Goal: Task Accomplishment & Management: Manage account settings

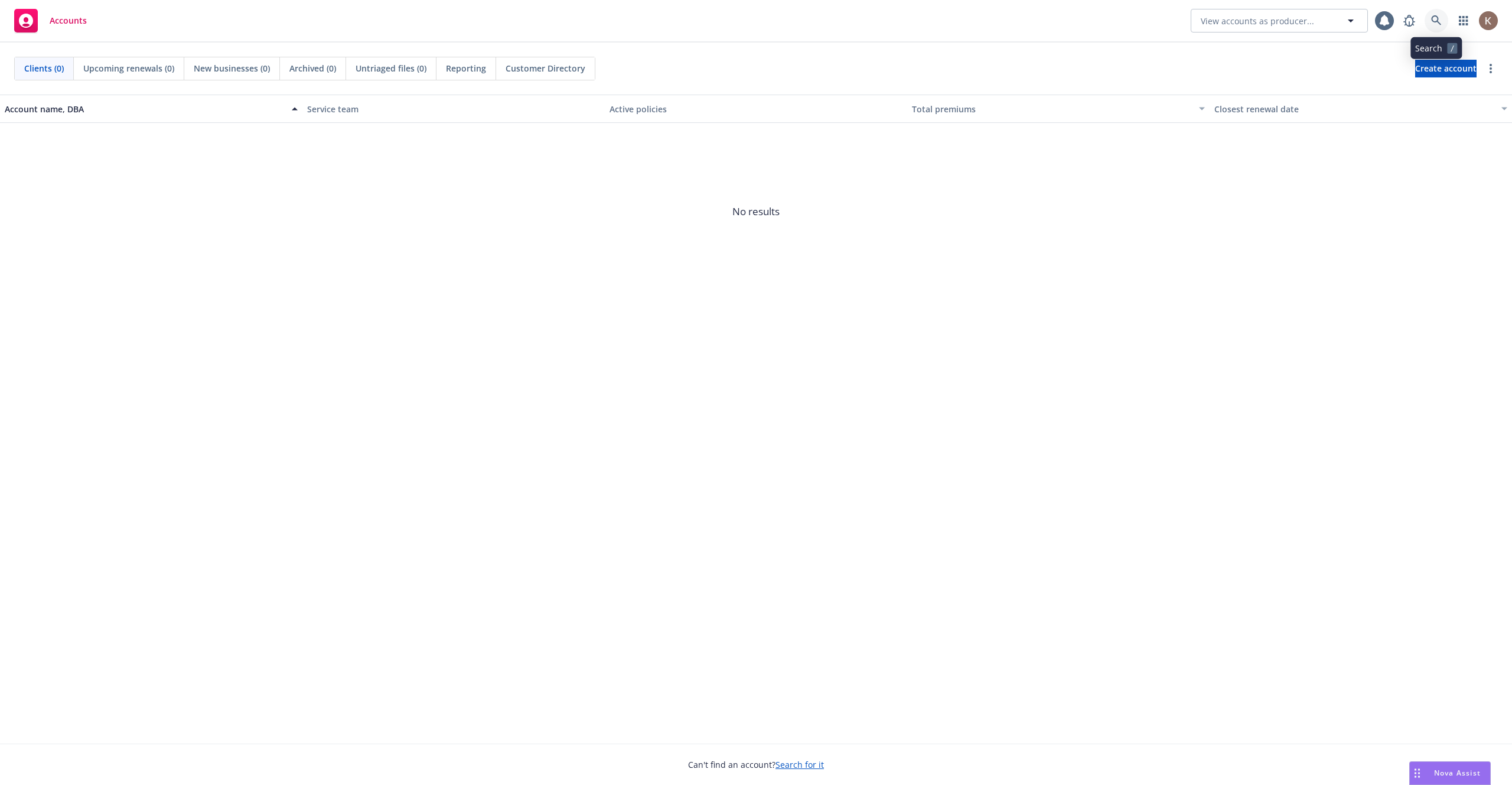
click at [1436, 23] on icon at bounding box center [1436, 21] width 11 height 11
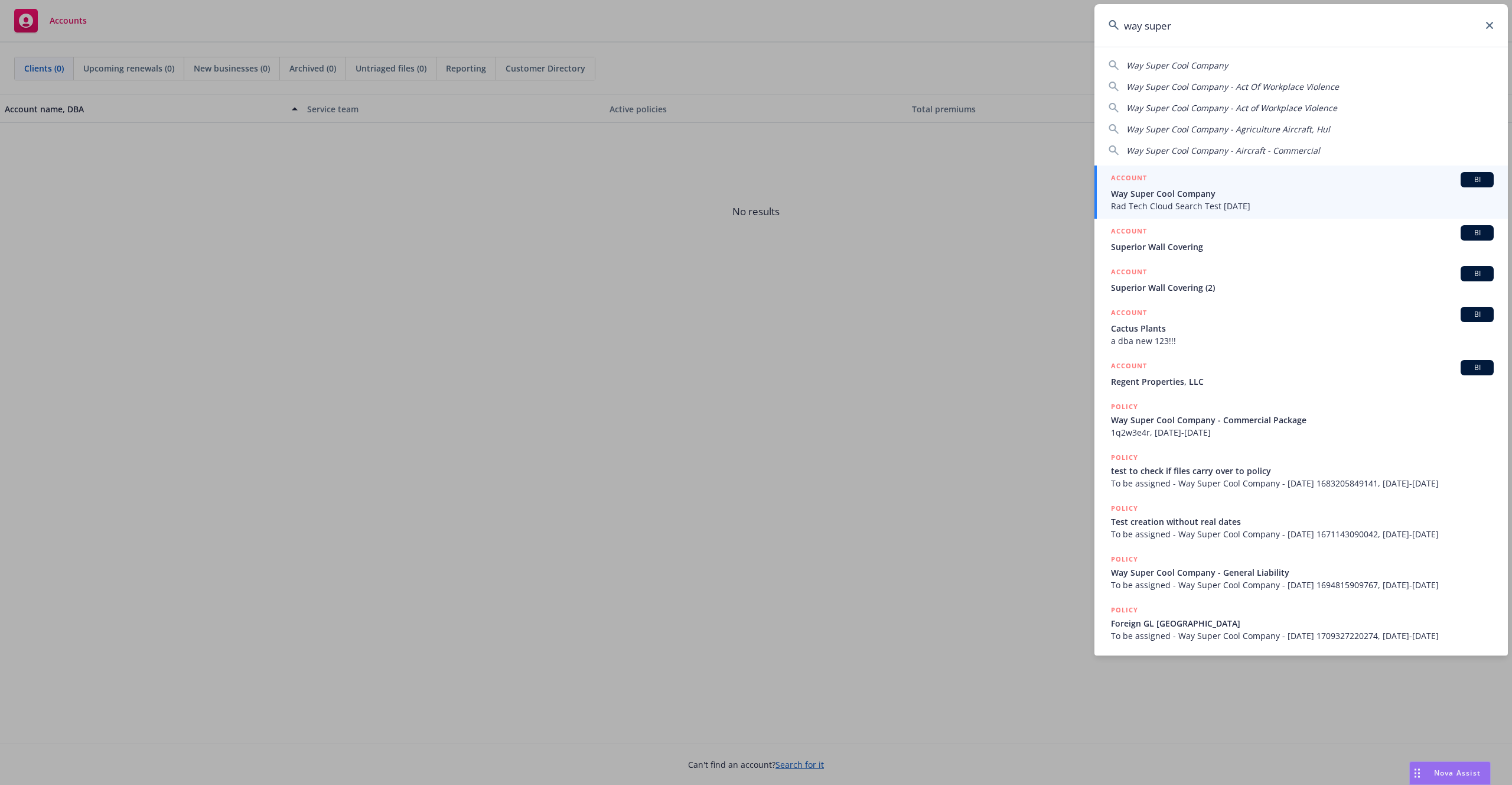
type input "way super"
click at [1333, 198] on span "Way Super Cool Company" at bounding box center [1302, 193] width 382 height 13
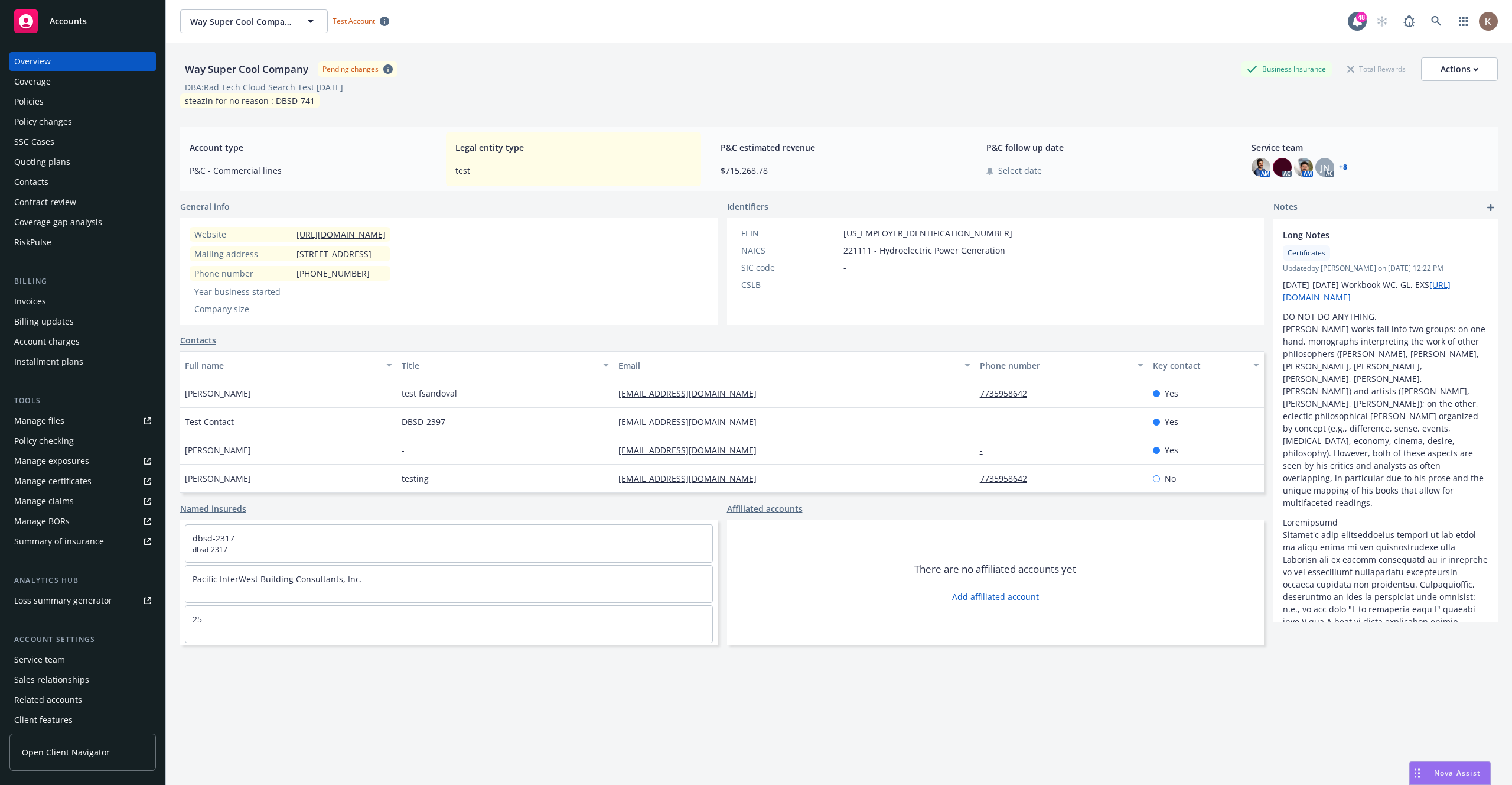
click at [61, 101] on div "Policies" at bounding box center [83, 102] width 137 height 19
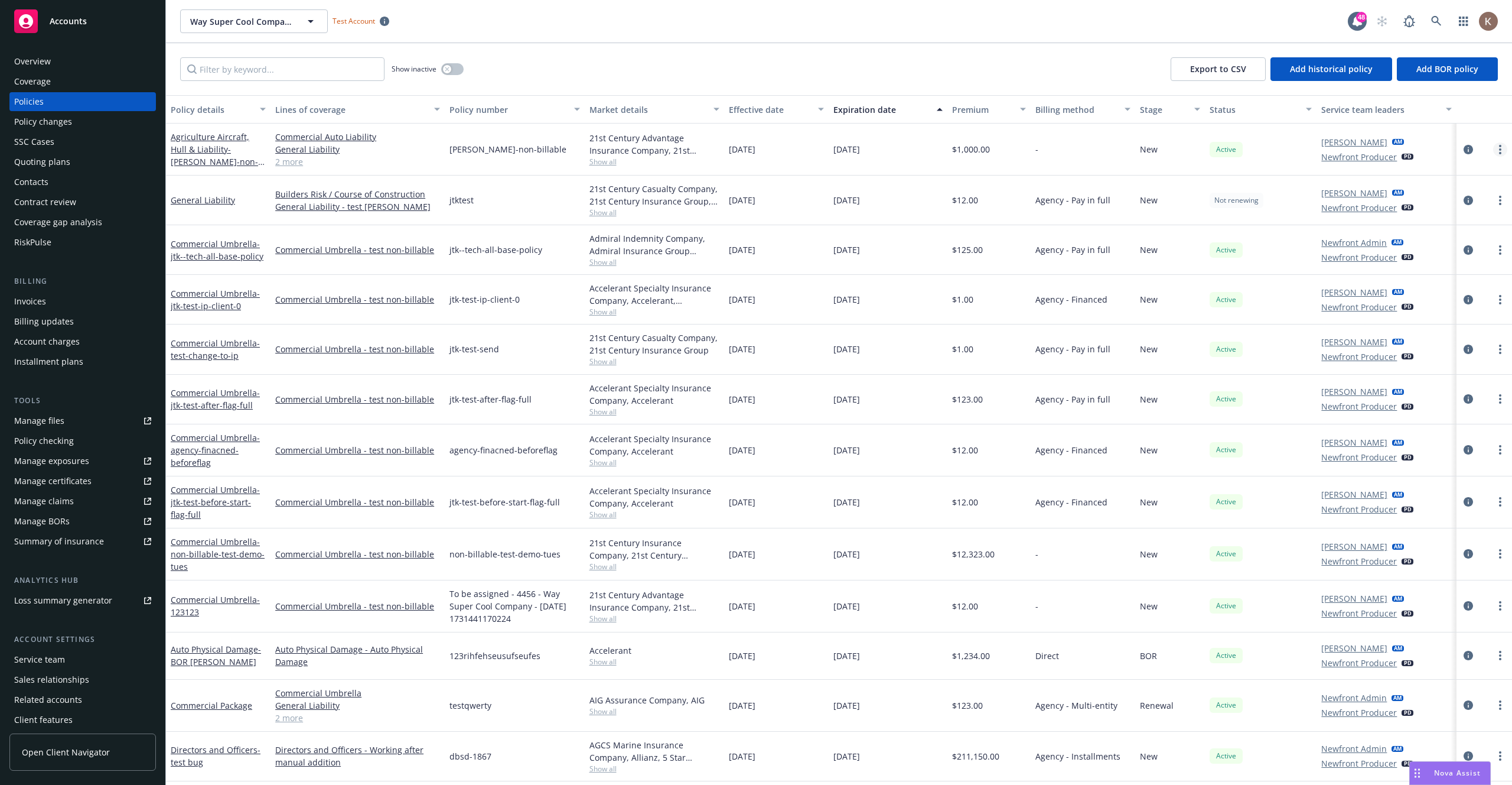
click at [1499, 148] on icon "more" at bounding box center [1500, 150] width 2 height 10
click at [1443, 218] on link "End policy" at bounding box center [1437, 221] width 139 height 24
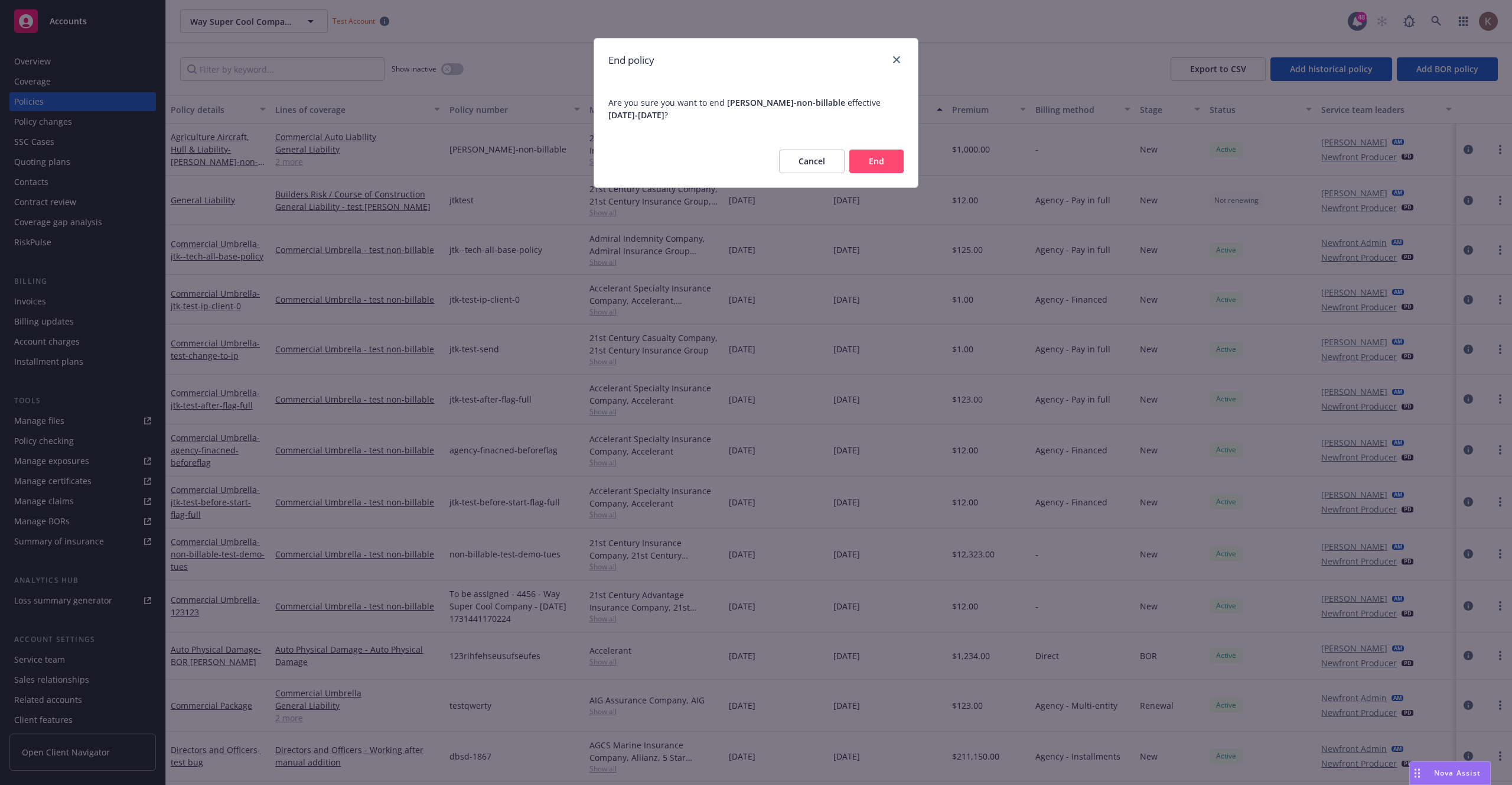
click at [885, 159] on button "End" at bounding box center [876, 162] width 54 height 24
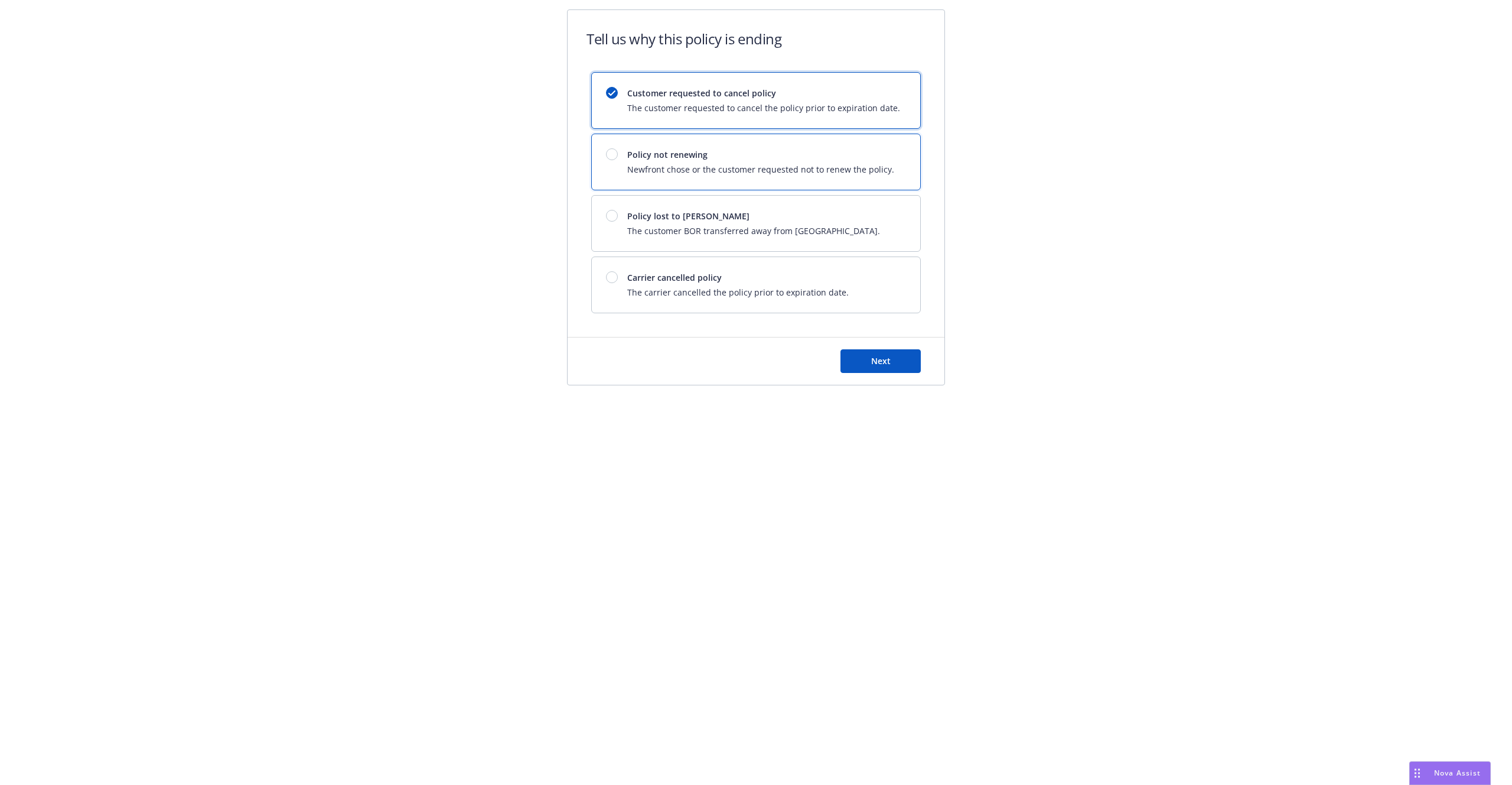
click at [769, 169] on span "Newfront chose or the customer requested not to renew the policy." at bounding box center [761, 169] width 267 height 13
click at [889, 361] on span "Next" at bounding box center [881, 361] width 20 height 11
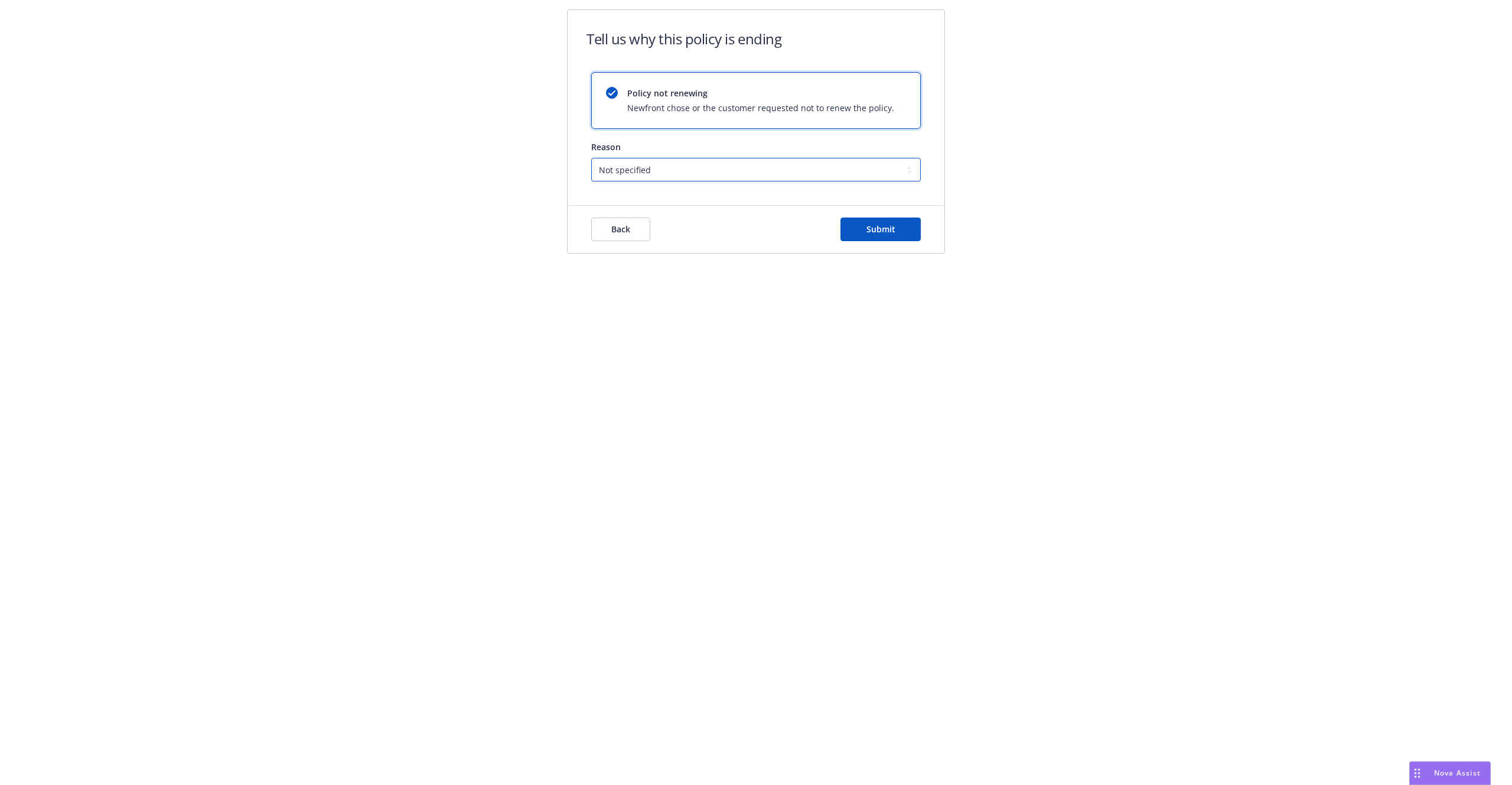
click at [669, 178] on select "Not specified Service Pricing Buyer change M&A, Bankruptcy, or Out of business …" at bounding box center [755, 170] width 329 height 24
select select "Moved to another account"
click at [591, 158] on select "Not specified Service Pricing Buyer change M&A, Bankruptcy, or Out of business …" at bounding box center [755, 170] width 329 height 24
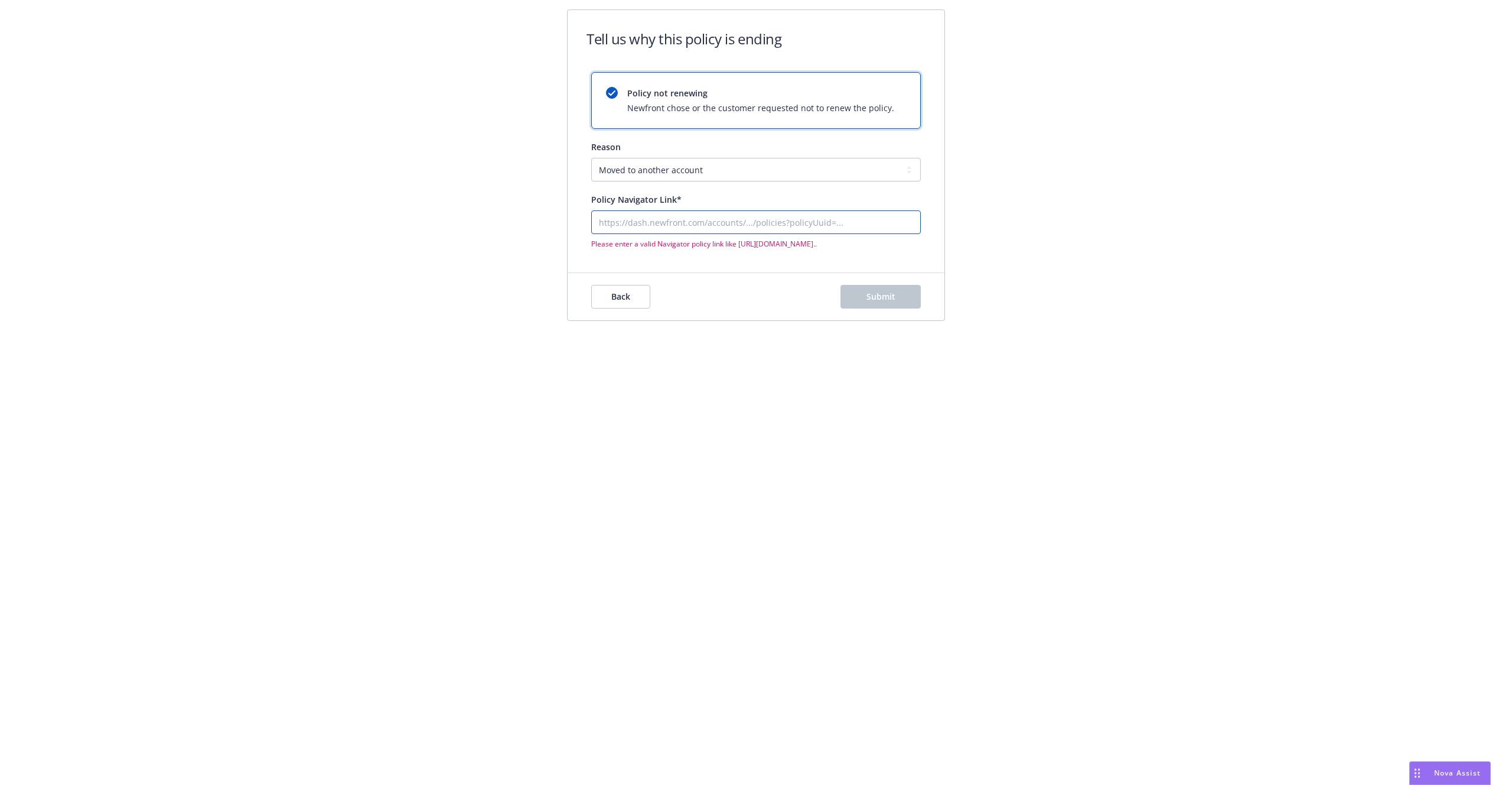
click at [698, 220] on input "Policy Navigator Link*" at bounding box center [755, 222] width 328 height 23
click at [545, 275] on div "Tell us why this policy is ending Policy not renewing Newfront chose or the cus…" at bounding box center [756, 139] width 1512 height 278
click at [691, 219] on input "Policy Navigator Link*" at bounding box center [755, 222] width 328 height 23
type input "[URL][DOMAIN_NAME]"
click at [645, 226] on input "[URL][DOMAIN_NAME]" at bounding box center [755, 222] width 328 height 23
